Goal: Navigation & Orientation: Find specific page/section

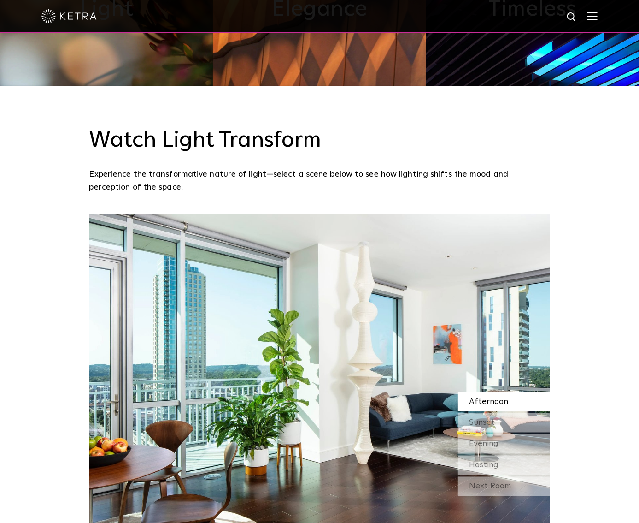
scroll to position [670, 0]
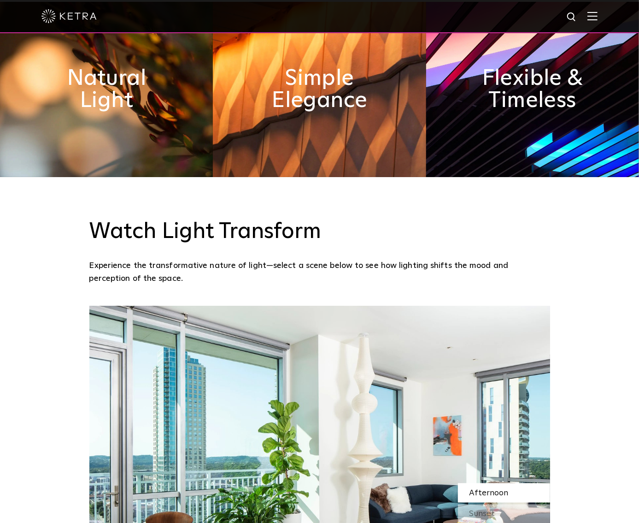
click at [594, 16] on img at bounding box center [593, 16] width 10 height 9
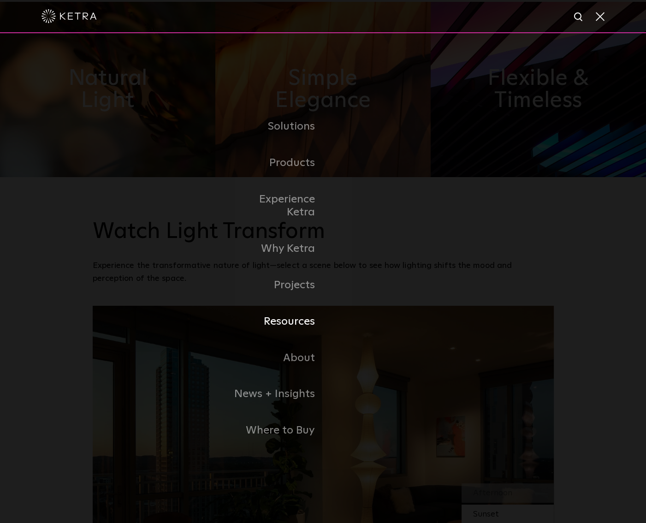
click at [298, 316] on link "Resources" at bounding box center [276, 321] width 95 height 36
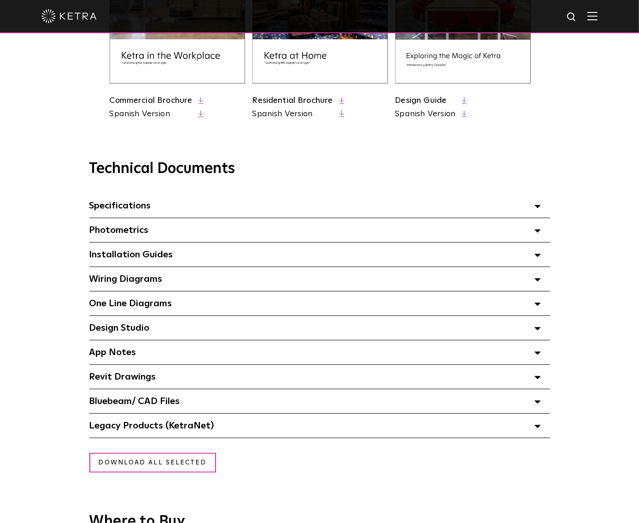
scroll to position [544, 0]
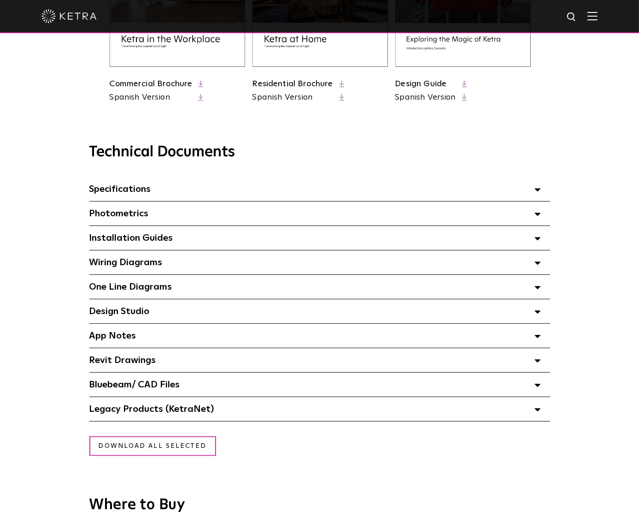
click at [535, 191] on icon at bounding box center [538, 189] width 6 height 3
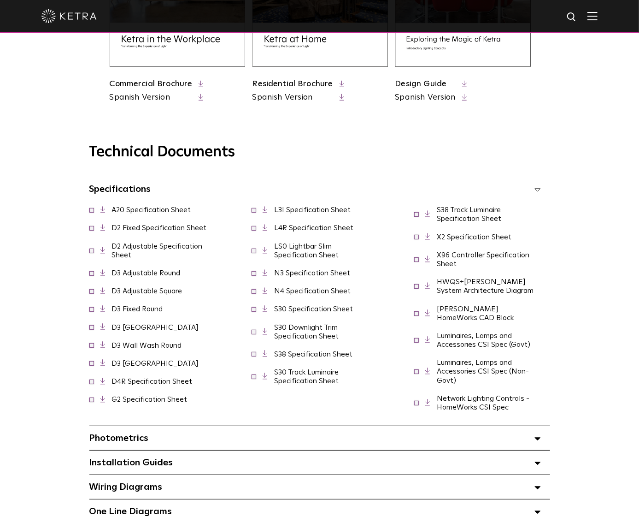
click at [91, 230] on span at bounding box center [91, 227] width 5 height 5
click at [104, 228] on icon at bounding box center [103, 227] width 5 height 7
